Goal: Task Accomplishment & Management: Understand process/instructions

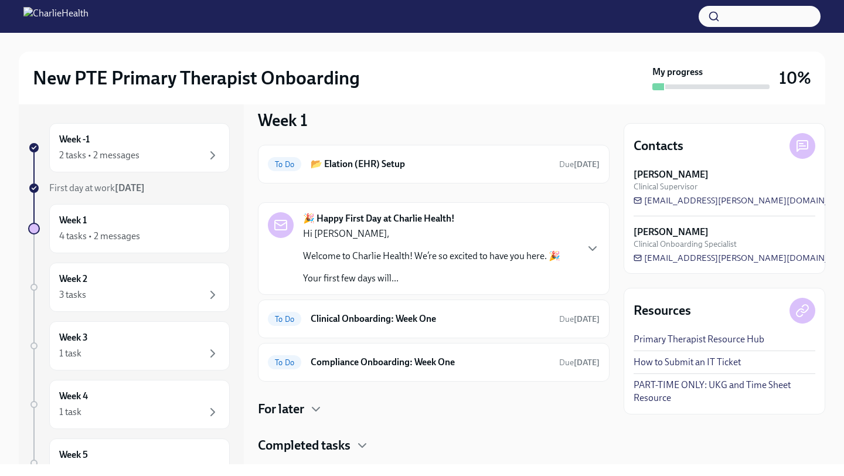
scroll to position [41, 0]
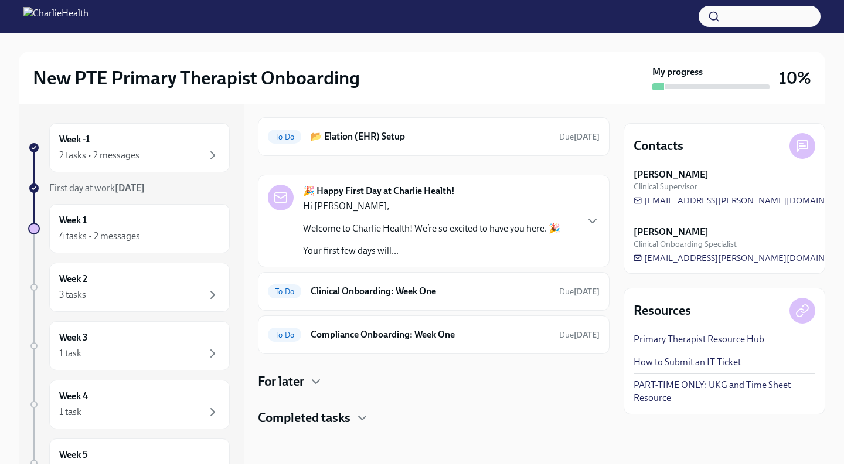
click at [298, 383] on h4 "For later" at bounding box center [281, 382] width 46 height 18
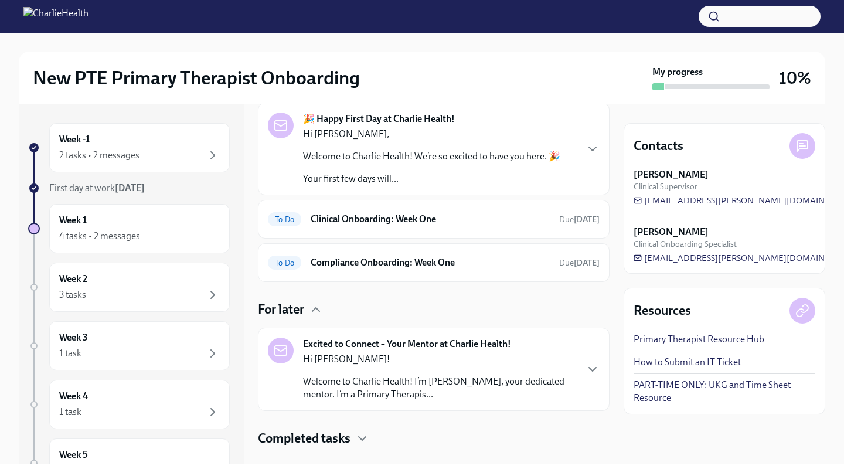
scroll to position [134, 0]
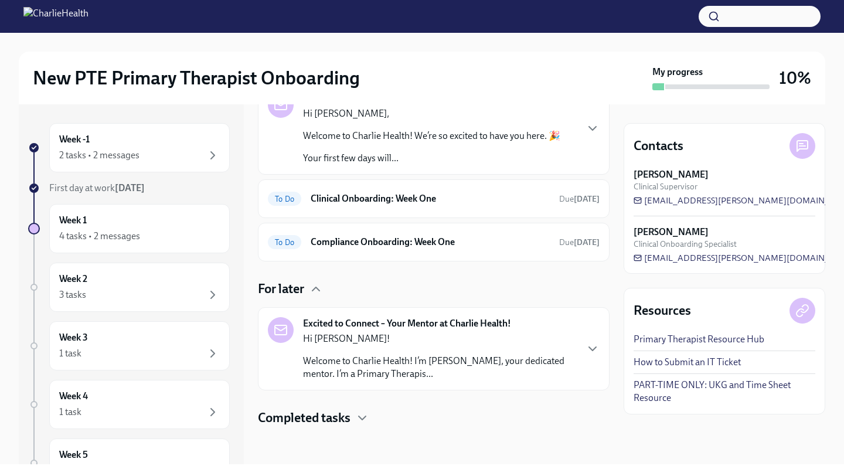
click at [369, 371] on p "Welcome to Charlie Health! I’m [PERSON_NAME], your dedicated mentor. I’m a Prim…" at bounding box center [439, 368] width 273 height 26
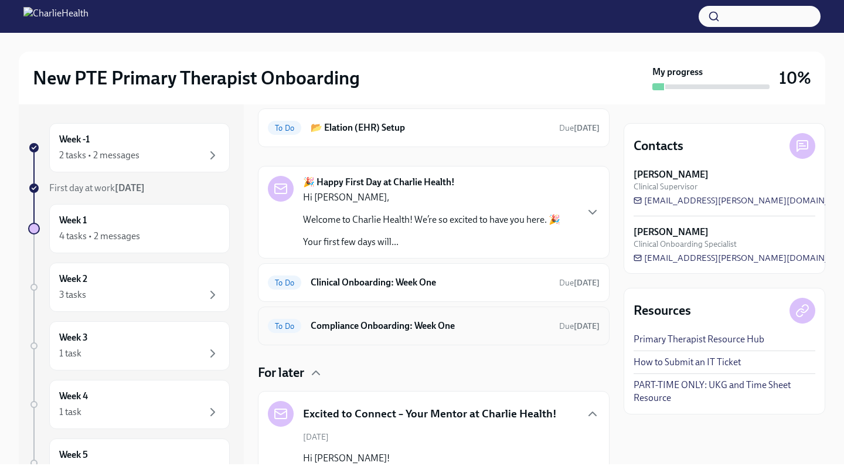
scroll to position [32, 0]
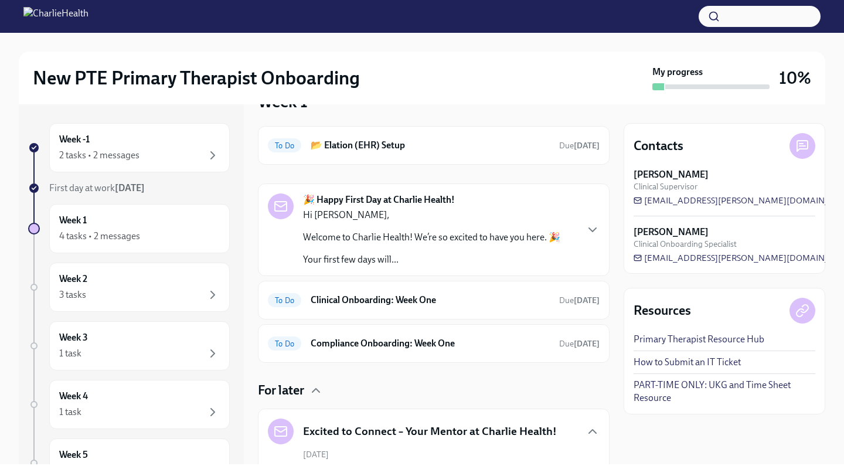
click at [543, 226] on div "Hi [PERSON_NAME], Welcome to Charlie Health! We’re so excited to have you here.…" at bounding box center [431, 237] width 257 height 57
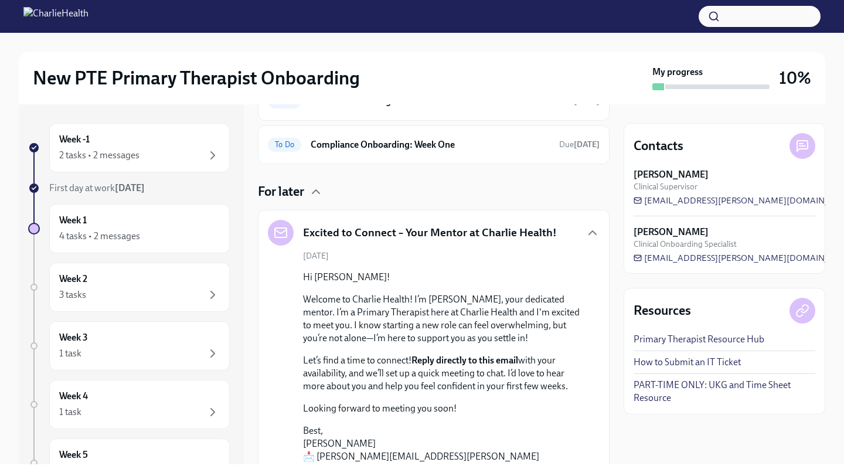
scroll to position [1055, 0]
click at [135, 166] on div "Week -1 2 tasks • 2 messages" at bounding box center [139, 147] width 181 height 49
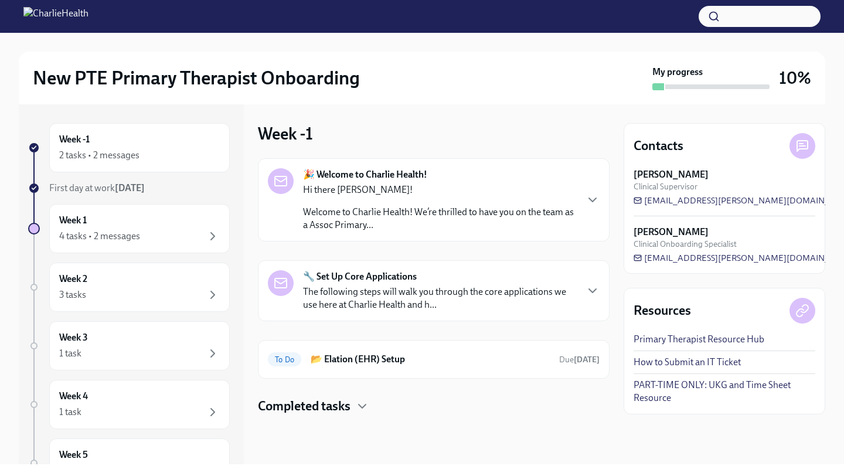
click at [342, 216] on p "Welcome to Charlie Health! We’re thrilled to have you on the team as a Assoc Pr…" at bounding box center [439, 219] width 273 height 26
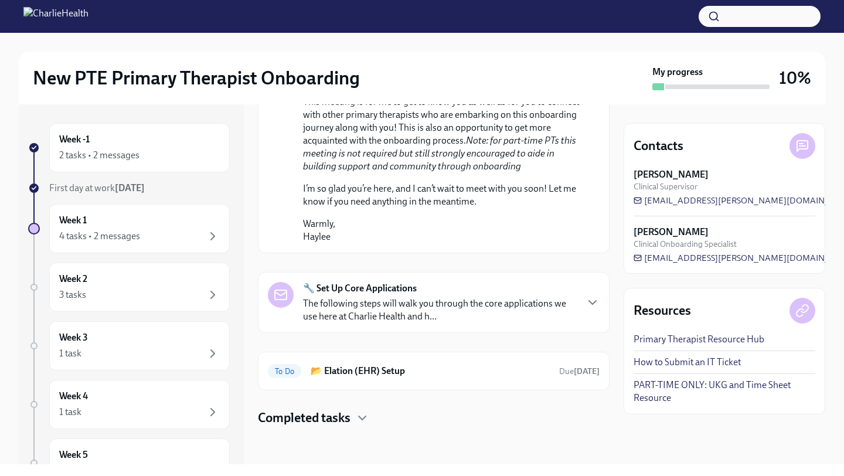
scroll to position [702, 0]
click at [397, 295] on strong "🔧 Set Up Core Applications" at bounding box center [360, 288] width 114 height 13
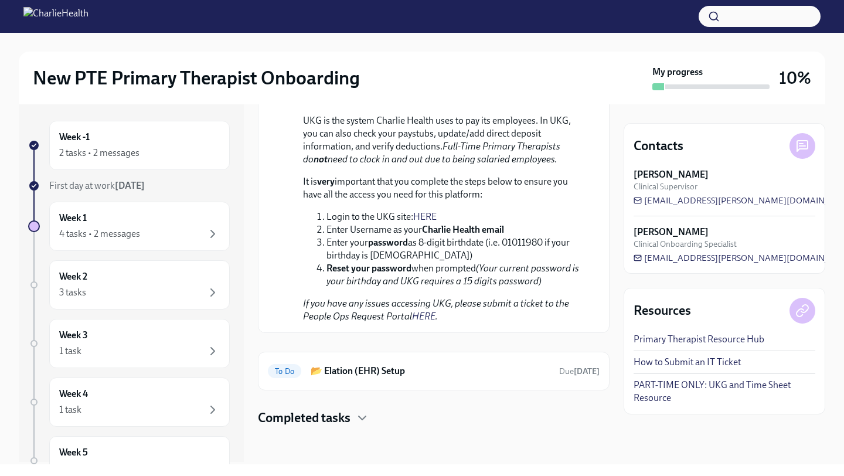
scroll to position [1646, 0]
click at [371, 412] on div "Completed tasks" at bounding box center [434, 418] width 352 height 18
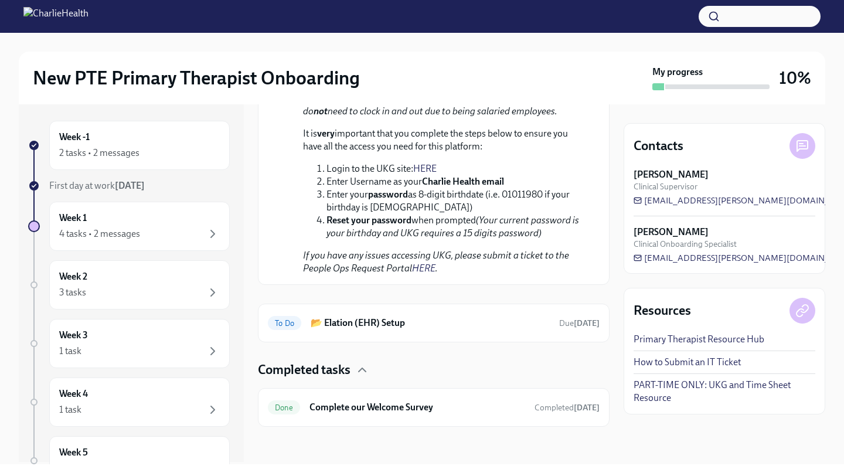
scroll to position [1694, 0]
click at [122, 221] on div "Week 1 4 tasks • 2 messages" at bounding box center [139, 226] width 161 height 29
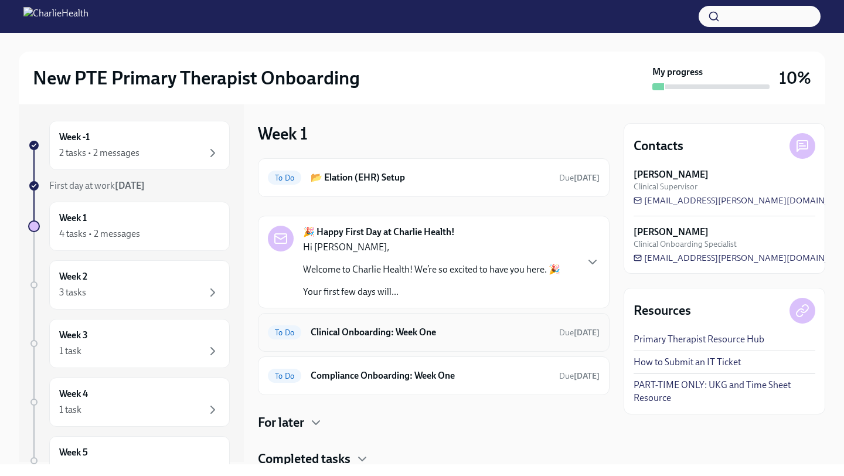
click at [389, 346] on div "To Do Clinical Onboarding: Week One Due [DATE]" at bounding box center [434, 332] width 352 height 39
click at [390, 336] on h6 "Clinical Onboarding: Week One" at bounding box center [430, 332] width 239 height 13
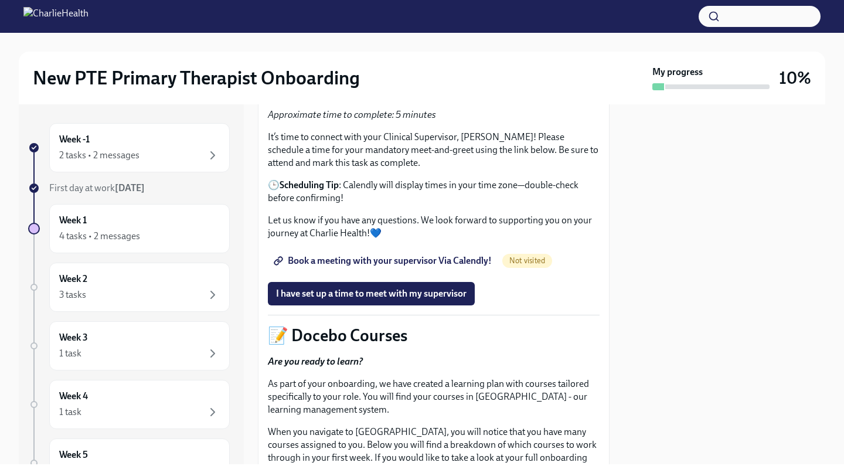
scroll to position [368, 0]
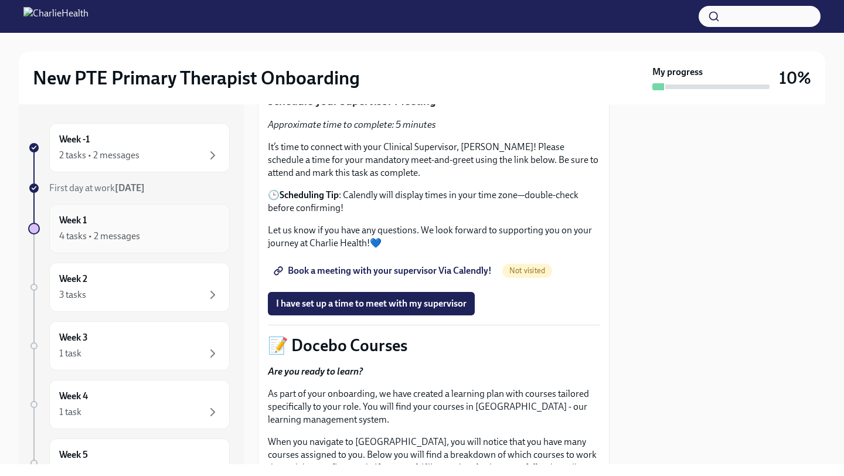
click at [152, 225] on div "Week 1 4 tasks • 2 messages" at bounding box center [139, 228] width 161 height 29
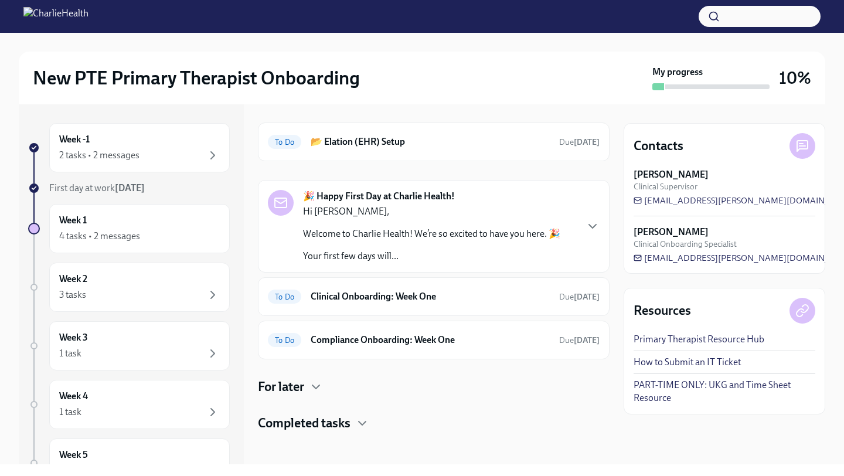
scroll to position [41, 0]
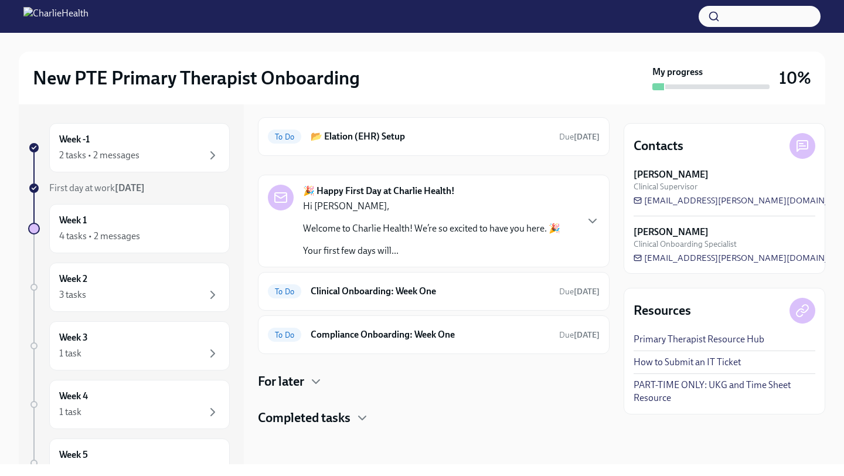
click at [325, 379] on div "For later" at bounding box center [434, 382] width 352 height 18
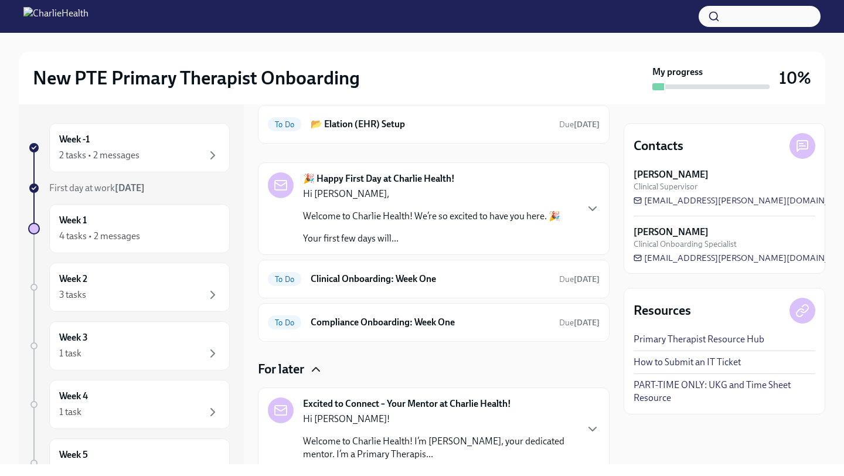
scroll to position [134, 0]
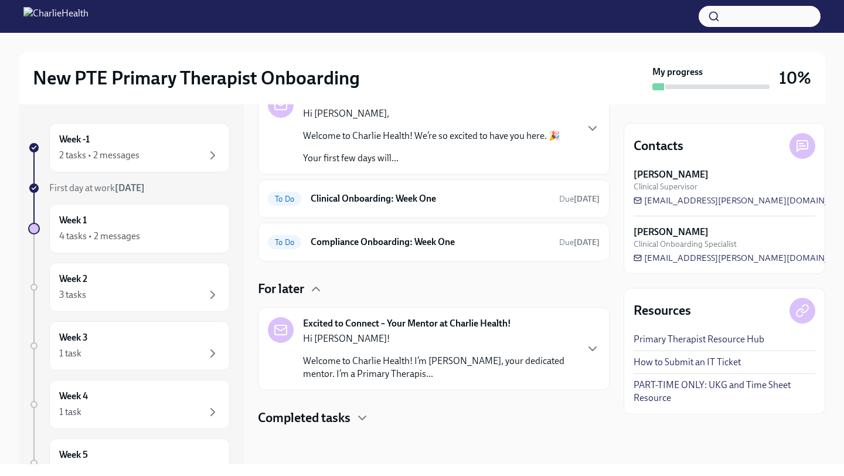
click at [337, 416] on h4 "Completed tasks" at bounding box center [304, 418] width 93 height 18
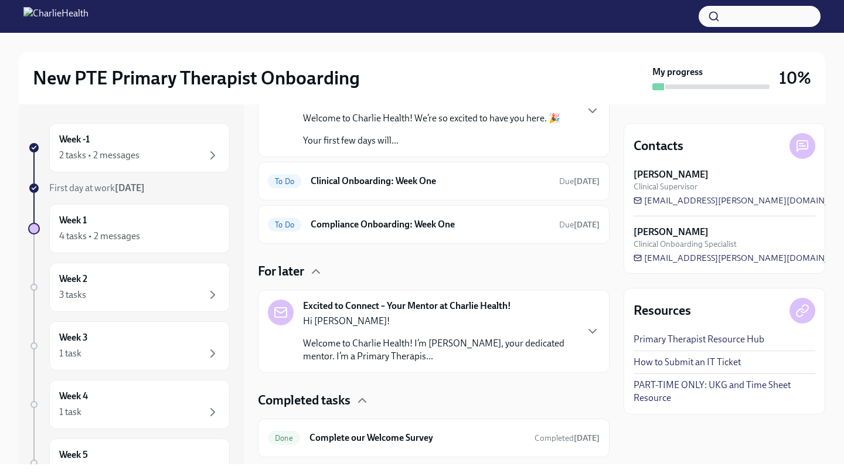
scroll to position [182, 0]
